Goal: Task Accomplishment & Management: Use online tool/utility

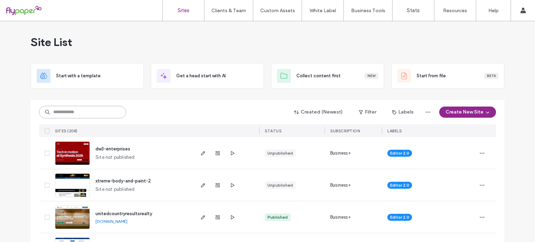
click at [78, 115] on input at bounding box center [82, 112] width 87 height 13
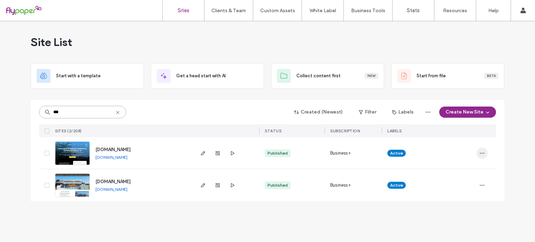
type input "***"
click at [482, 155] on icon "button" at bounding box center [482, 153] width 6 height 6
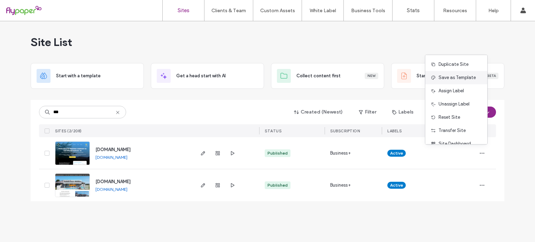
scroll to position [22, 0]
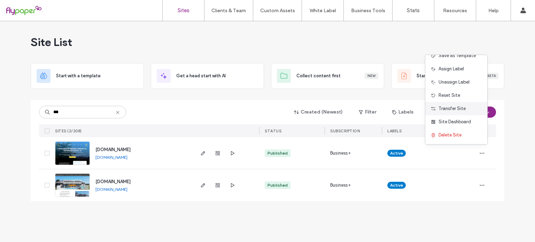
click at [444, 107] on span "Transfer Site" at bounding box center [452, 108] width 27 height 7
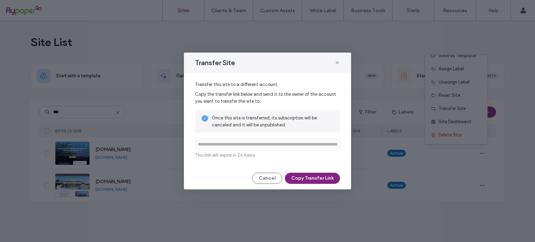
click at [304, 175] on button "Copy Transfer Link" at bounding box center [312, 178] width 55 height 11
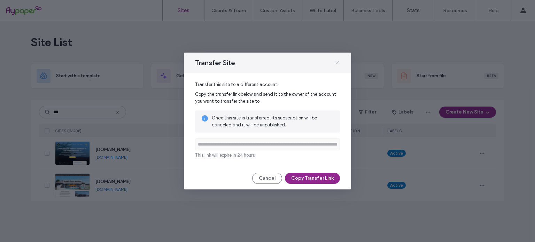
click at [337, 61] on icon at bounding box center [337, 63] width 6 height 6
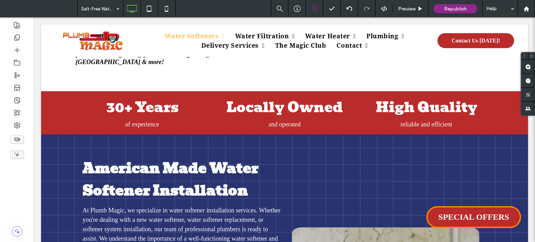
scroll to position [206, 0]
